Goal: Information Seeking & Learning: Learn about a topic

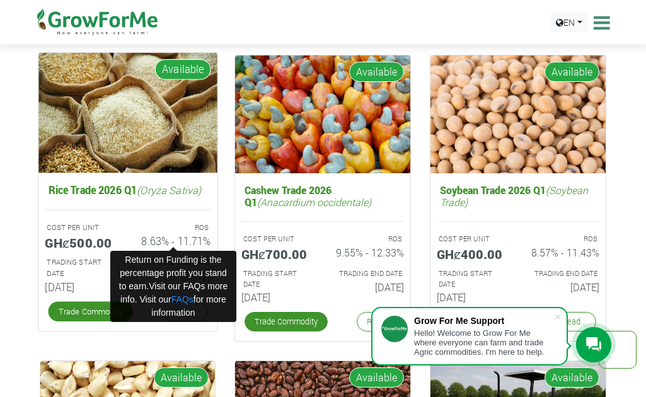
scroll to position [1827, 0]
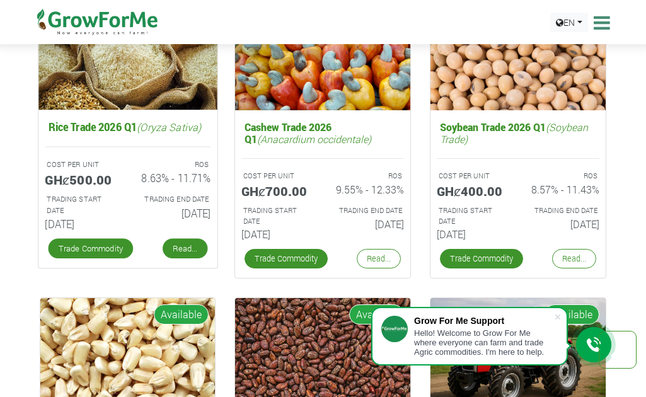
click at [184, 248] on link "Read..." at bounding box center [185, 249] width 45 height 20
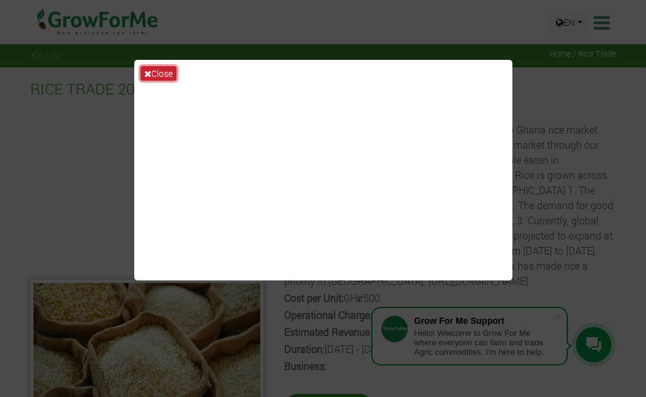
click at [144, 77] on icon at bounding box center [147, 73] width 7 height 9
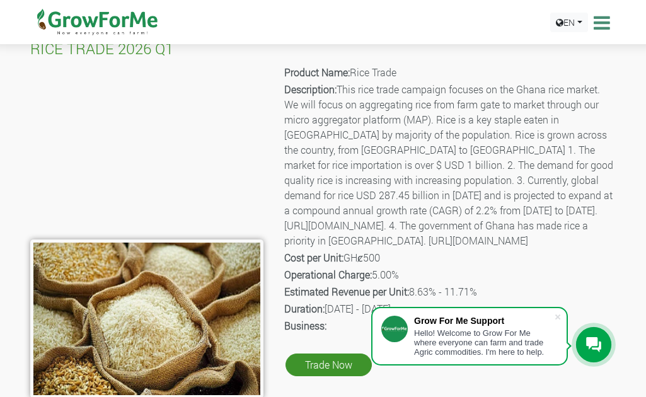
scroll to position [63, 0]
